Goal: Find specific page/section: Find specific page/section

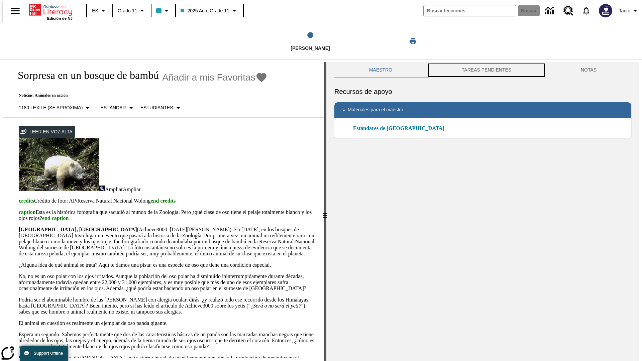
click at [486, 70] on button "TAREAS PENDIENTES" at bounding box center [486, 70] width 119 height 16
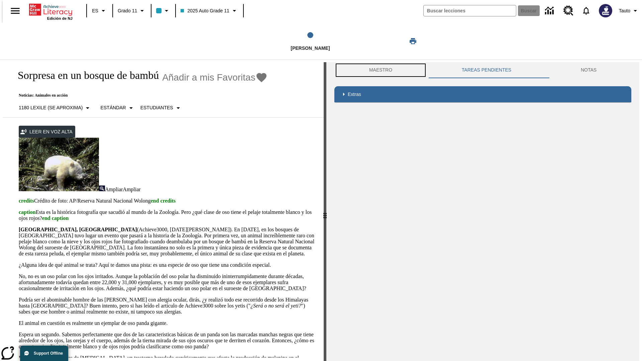
click at [379, 70] on button "Maestro" at bounding box center [380, 70] width 93 height 16
